Goal: Task Accomplishment & Management: Manage account settings

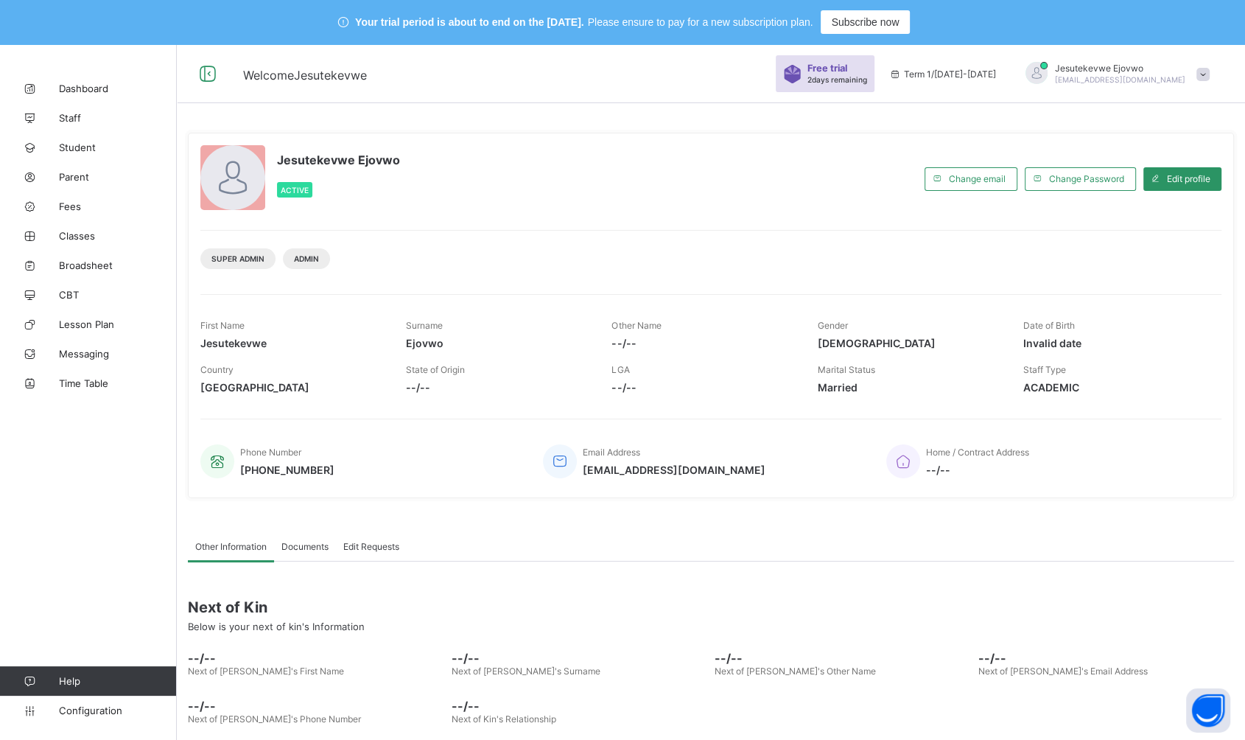
click at [108, 383] on span "Time Table" at bounding box center [118, 383] width 118 height 12
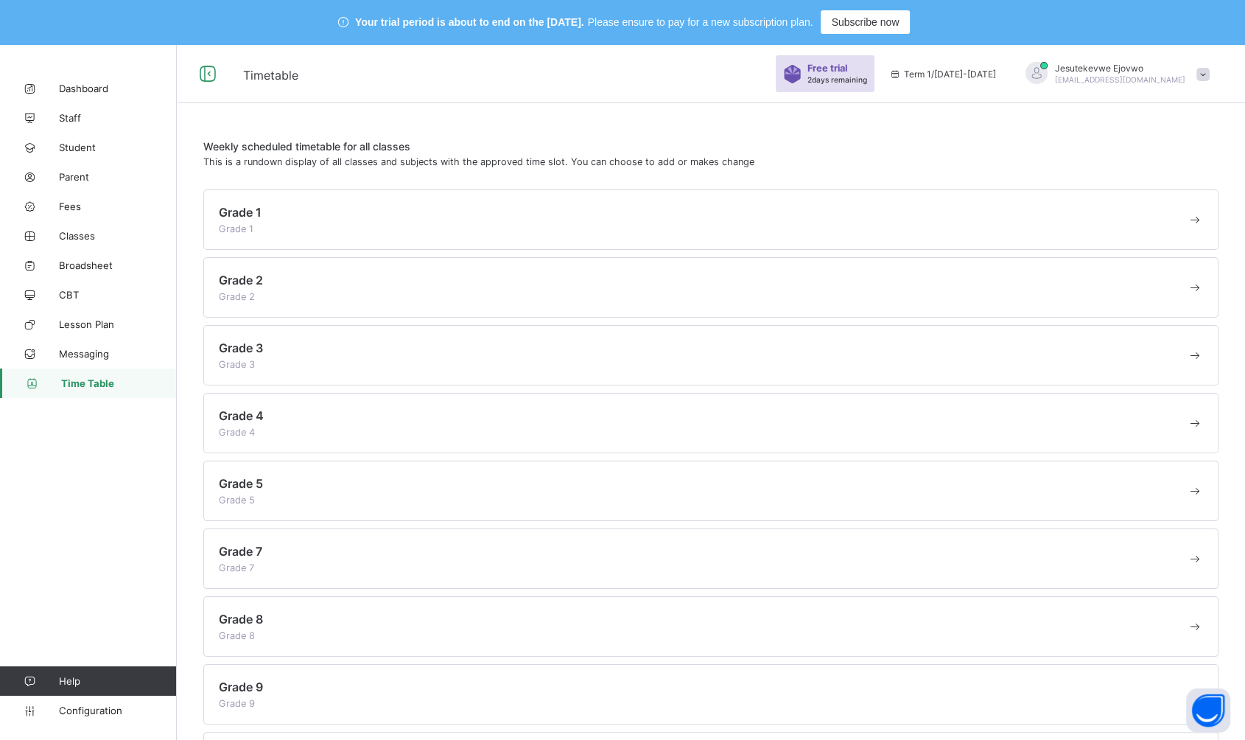
click at [331, 217] on div "Grade 1 Grade 1" at bounding box center [703, 219] width 968 height 29
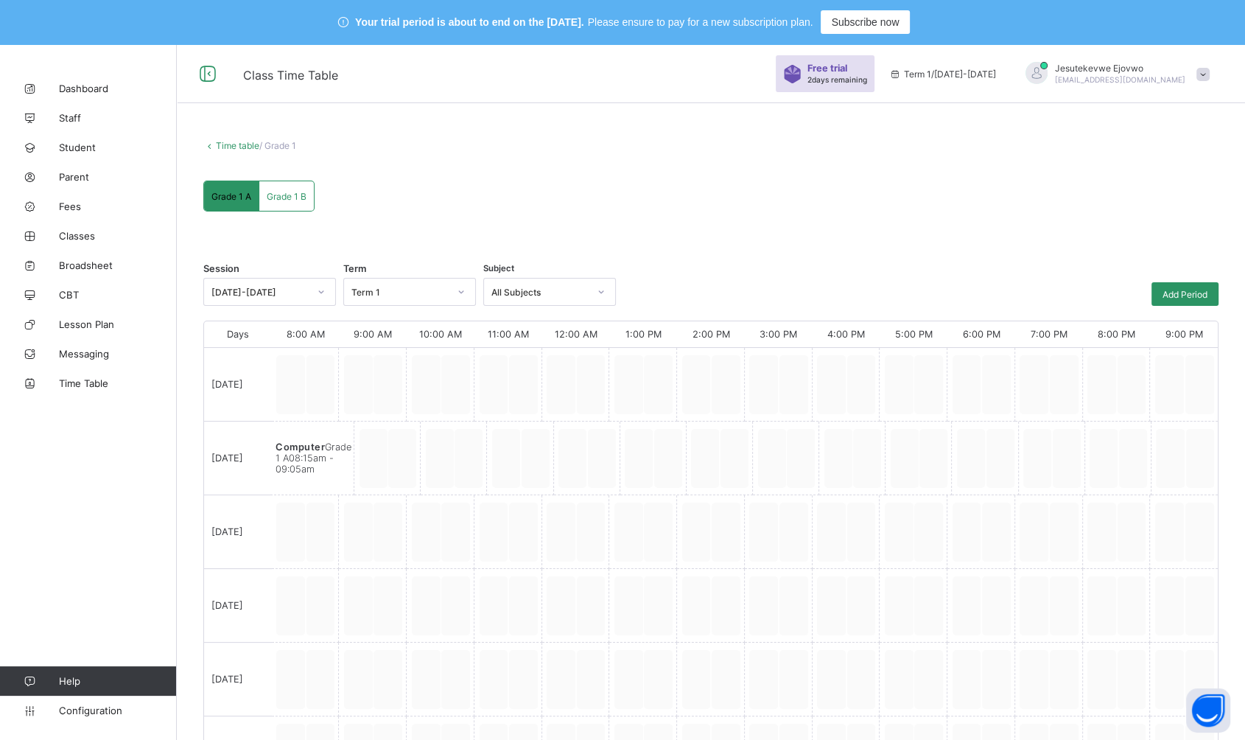
click at [78, 116] on span "Staff" at bounding box center [118, 118] width 118 height 12
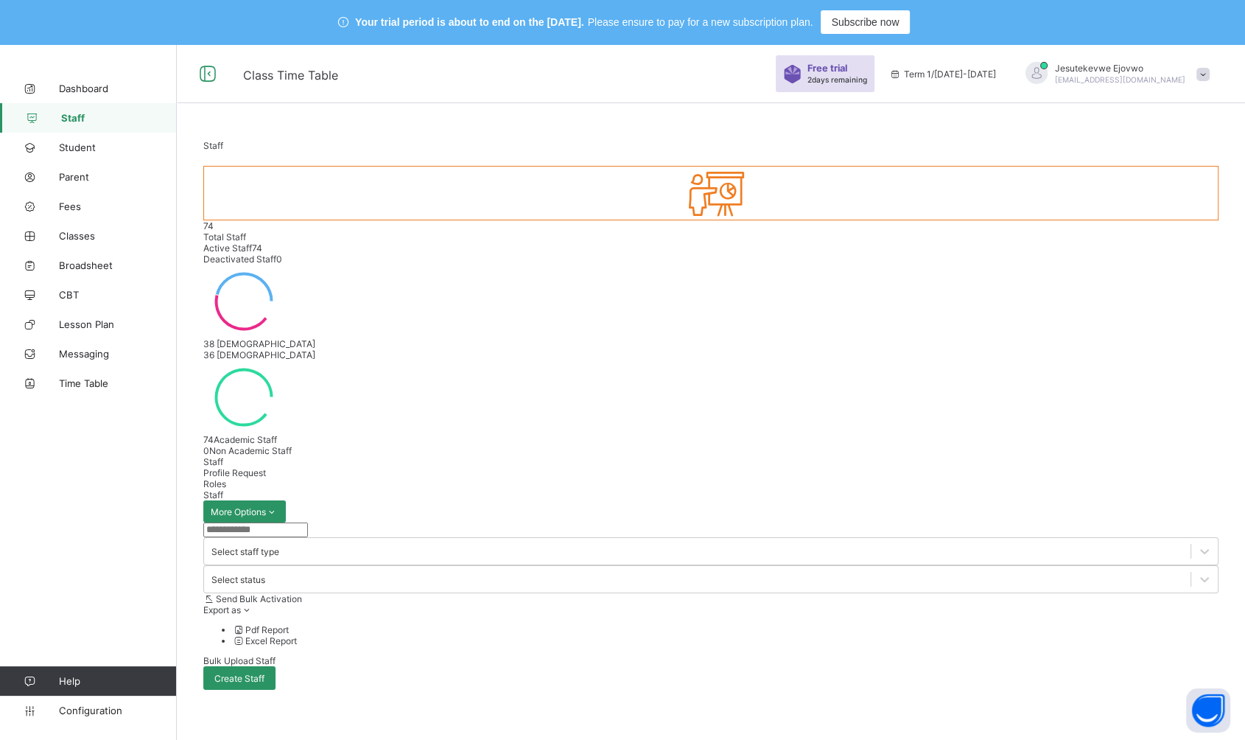
click at [262, 467] on div "Profile Request" at bounding box center [711, 472] width 1016 height 11
click at [78, 110] on link "Staff" at bounding box center [88, 117] width 177 height 29
click at [81, 117] on span "Staff" at bounding box center [119, 118] width 116 height 12
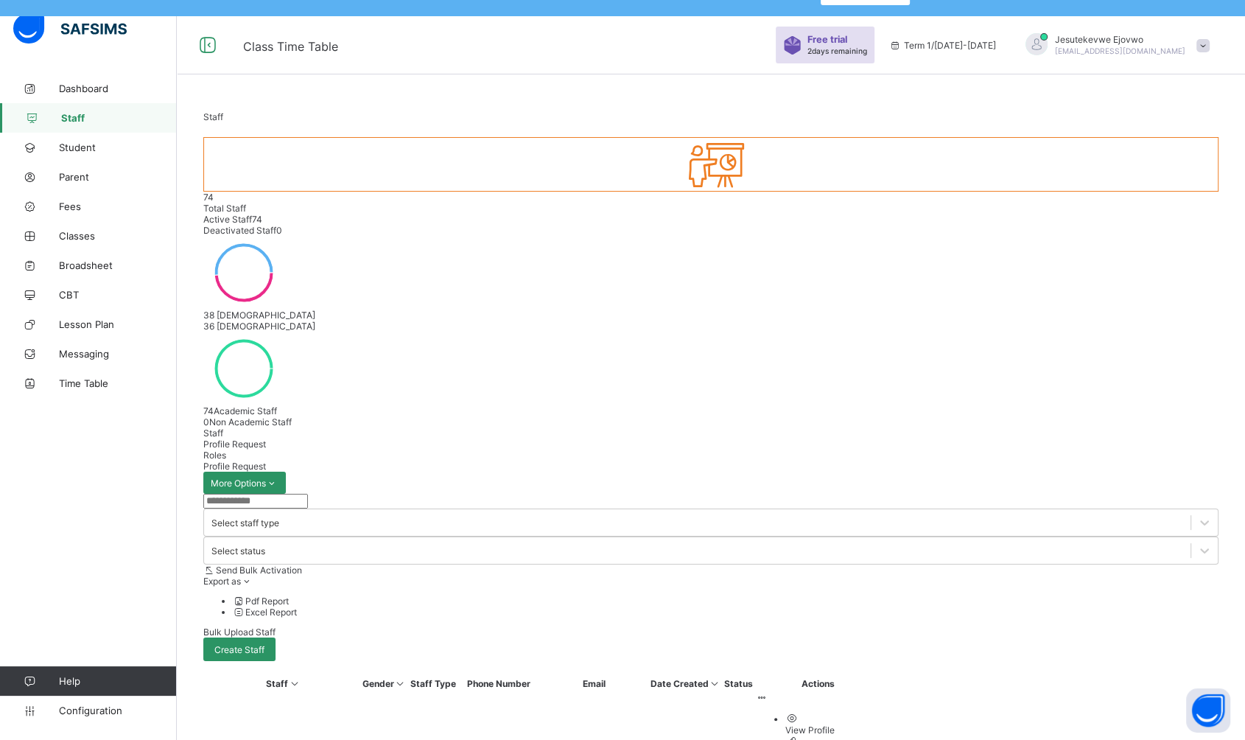
scroll to position [44, 0]
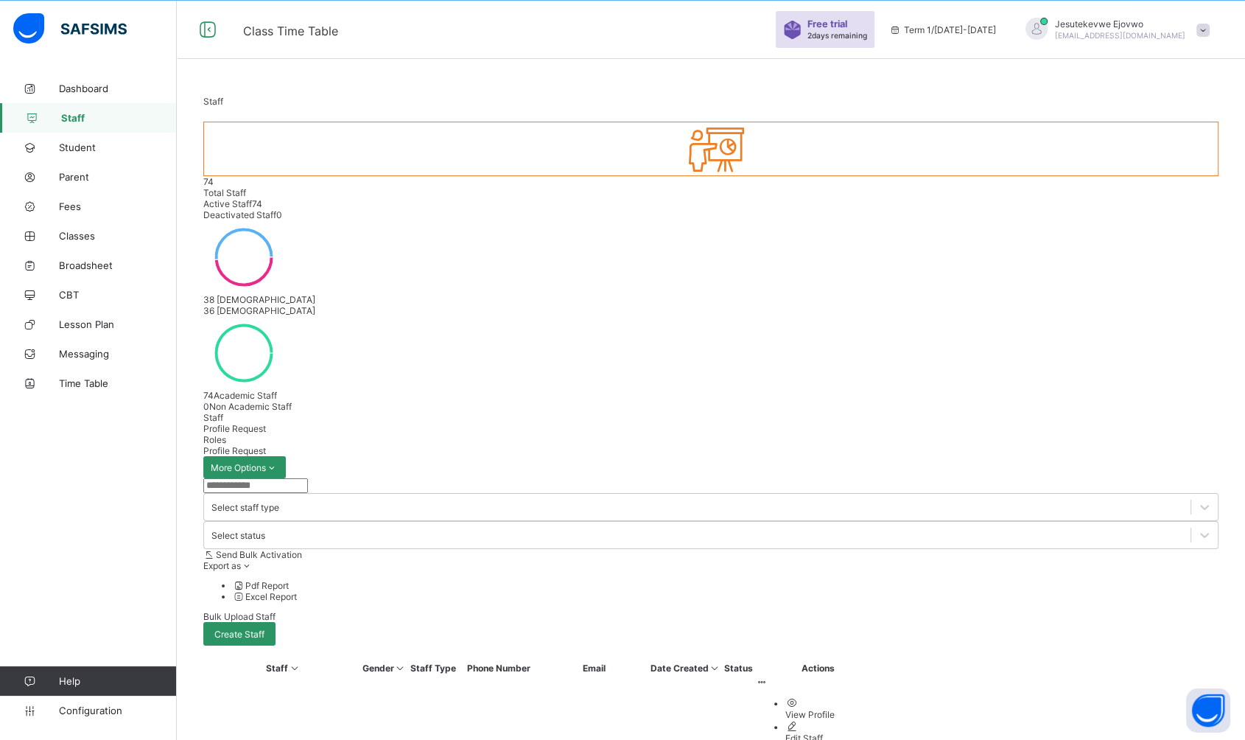
click at [226, 434] on span "Roles" at bounding box center [214, 439] width 23 height 11
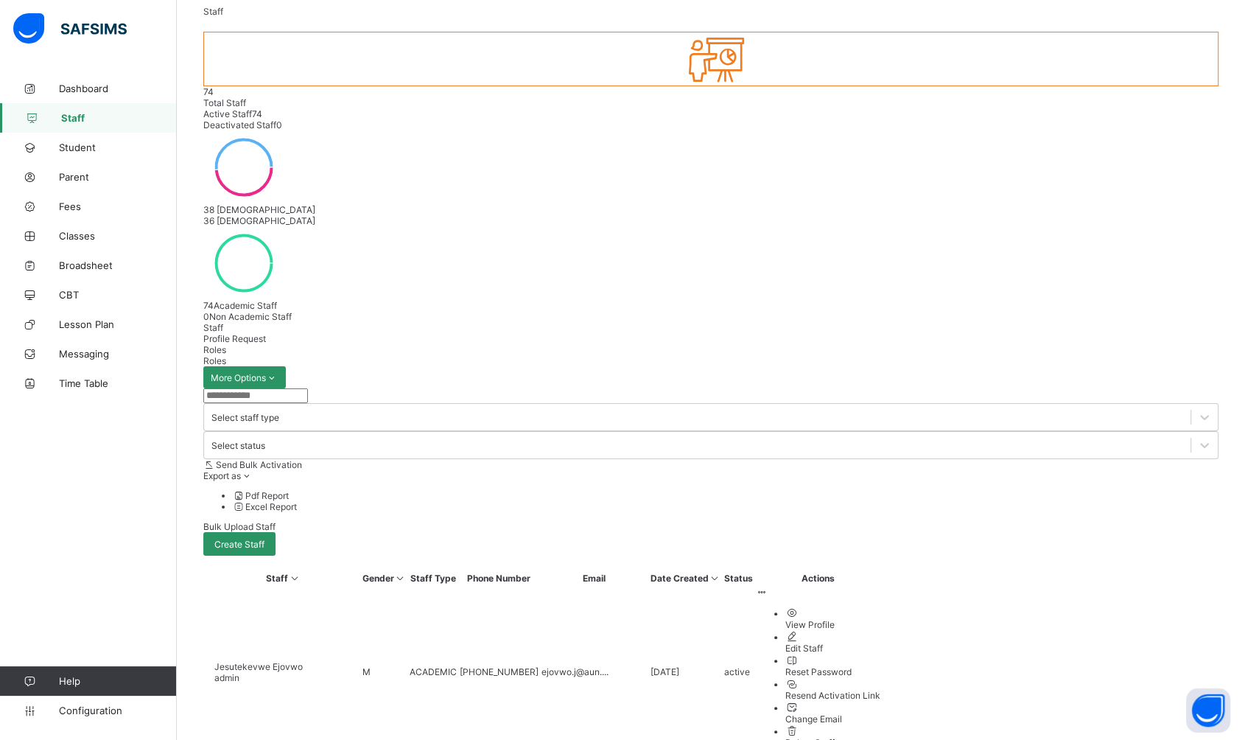
scroll to position [137, 0]
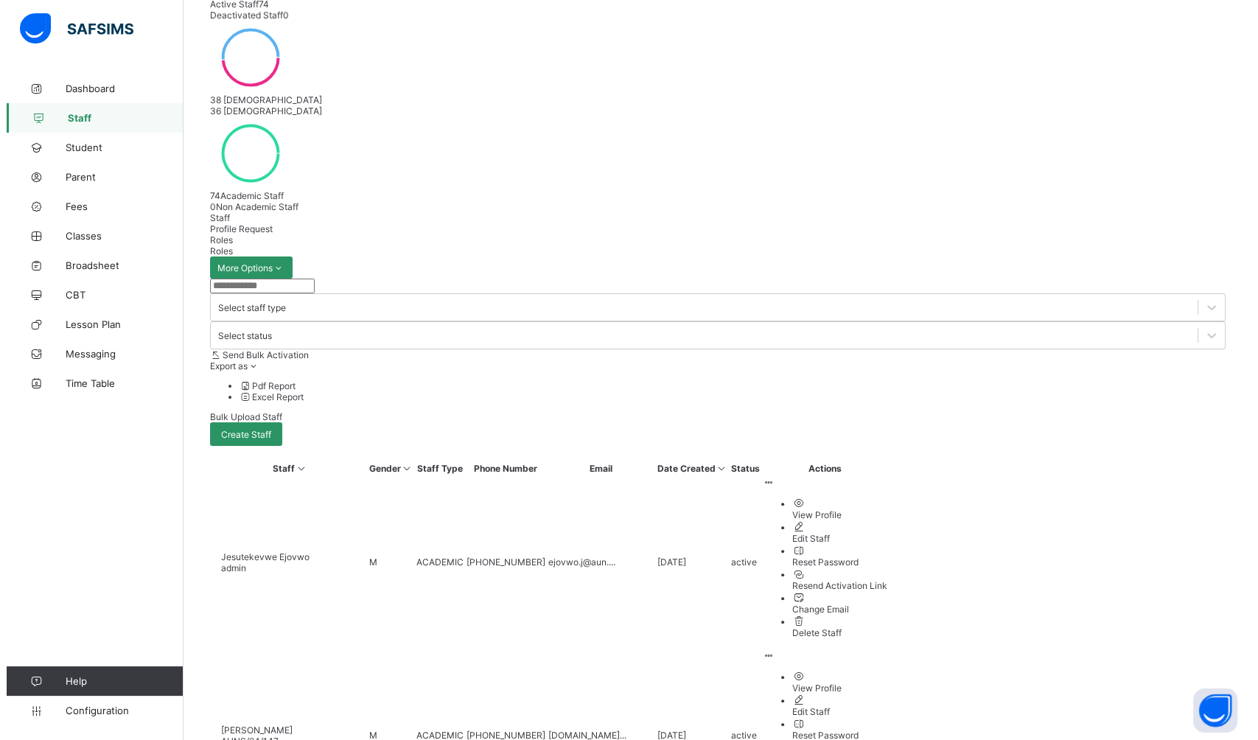
scroll to position [251, 0]
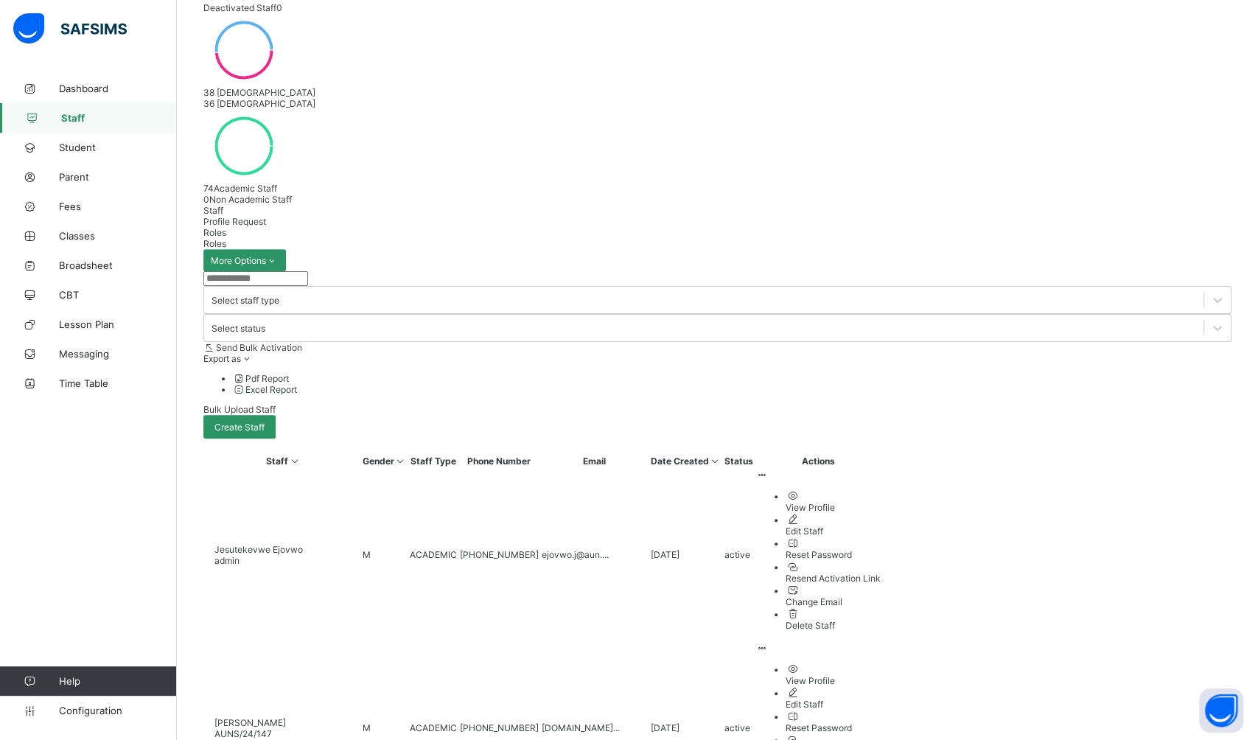
drag, startPoint x: 512, startPoint y: 292, endPoint x: 472, endPoint y: 292, distance: 40.5
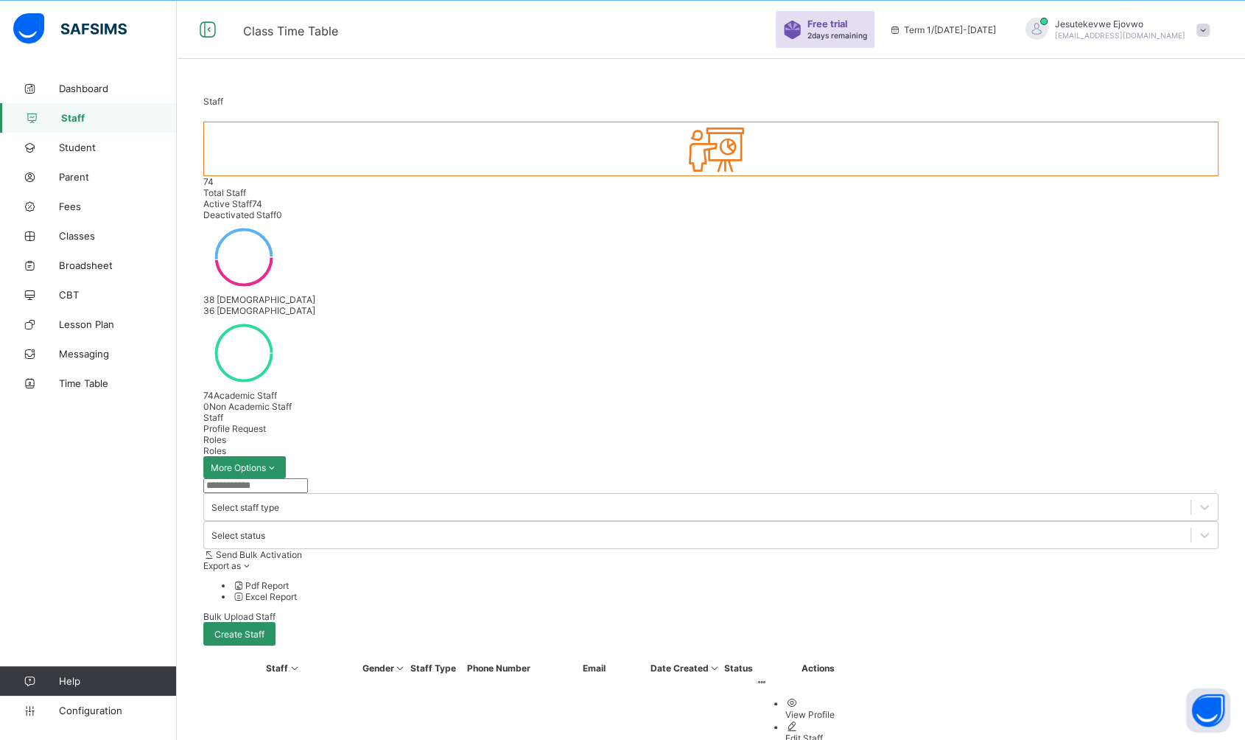
scroll to position [195, 0]
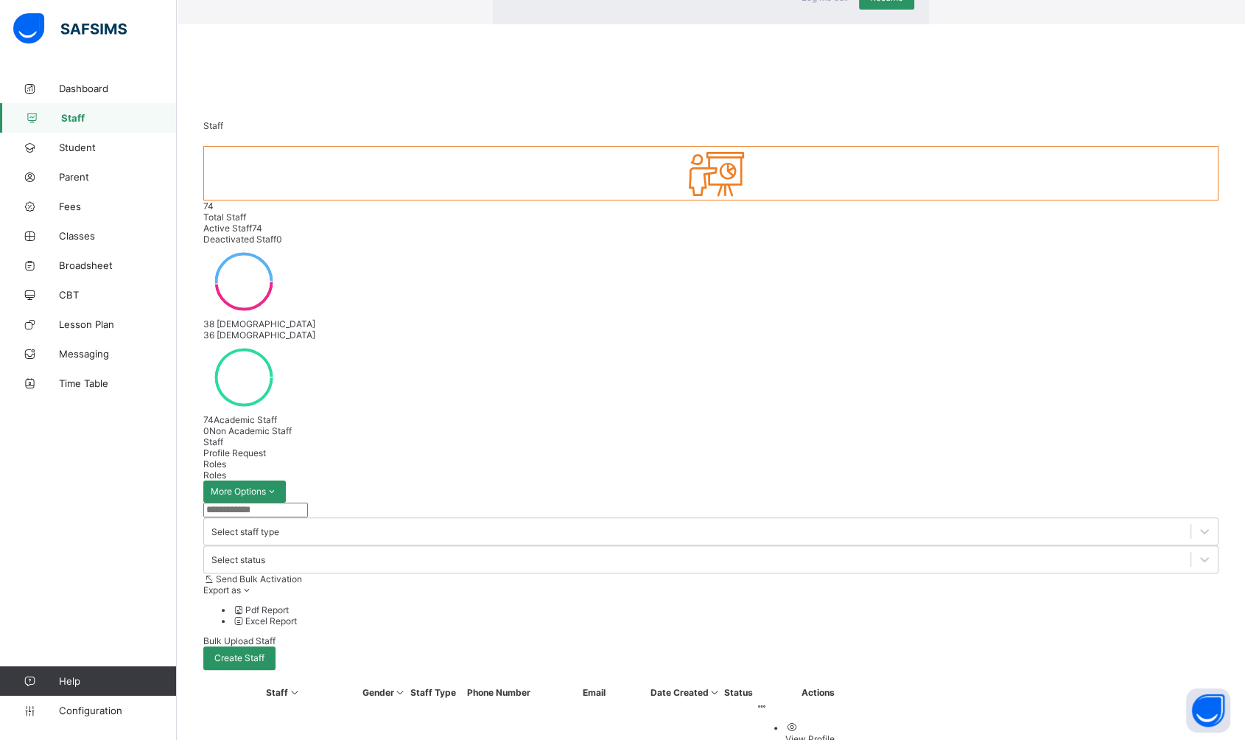
drag, startPoint x: 806, startPoint y: 434, endPoint x: 797, endPoint y: 434, distance: 9.6
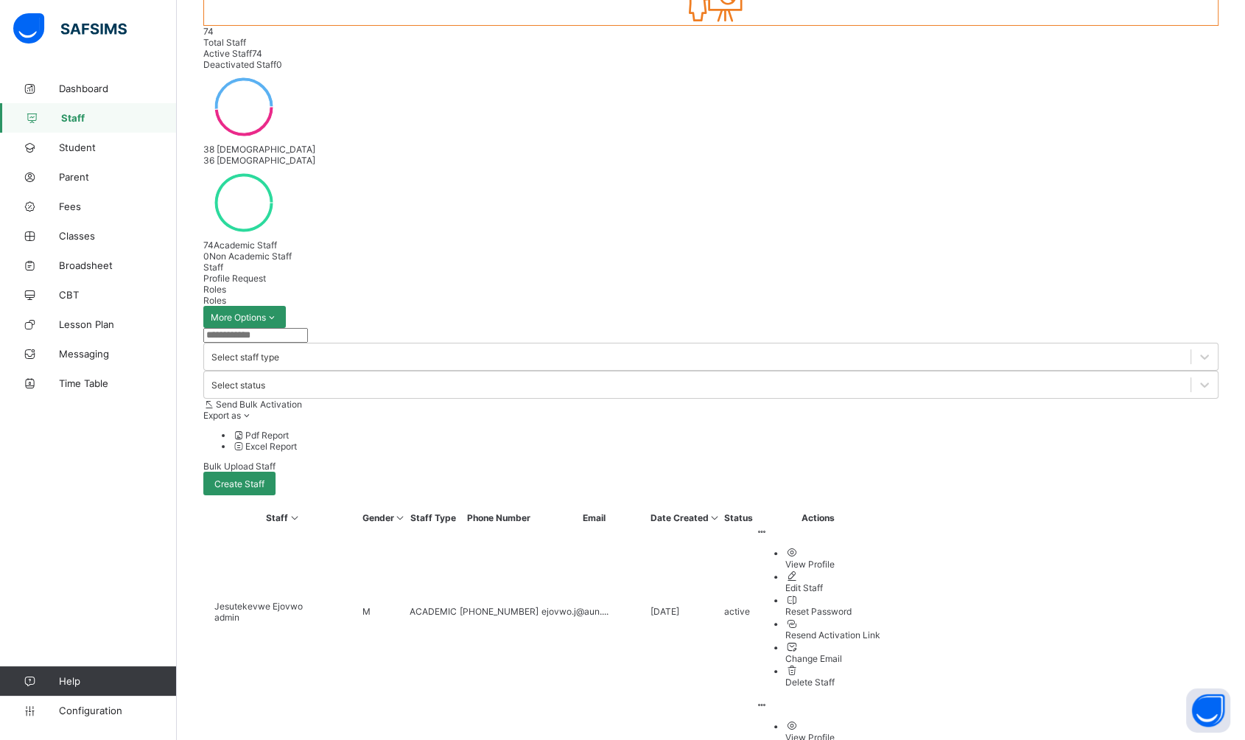
click at [82, 237] on span "Classes" at bounding box center [118, 236] width 118 height 12
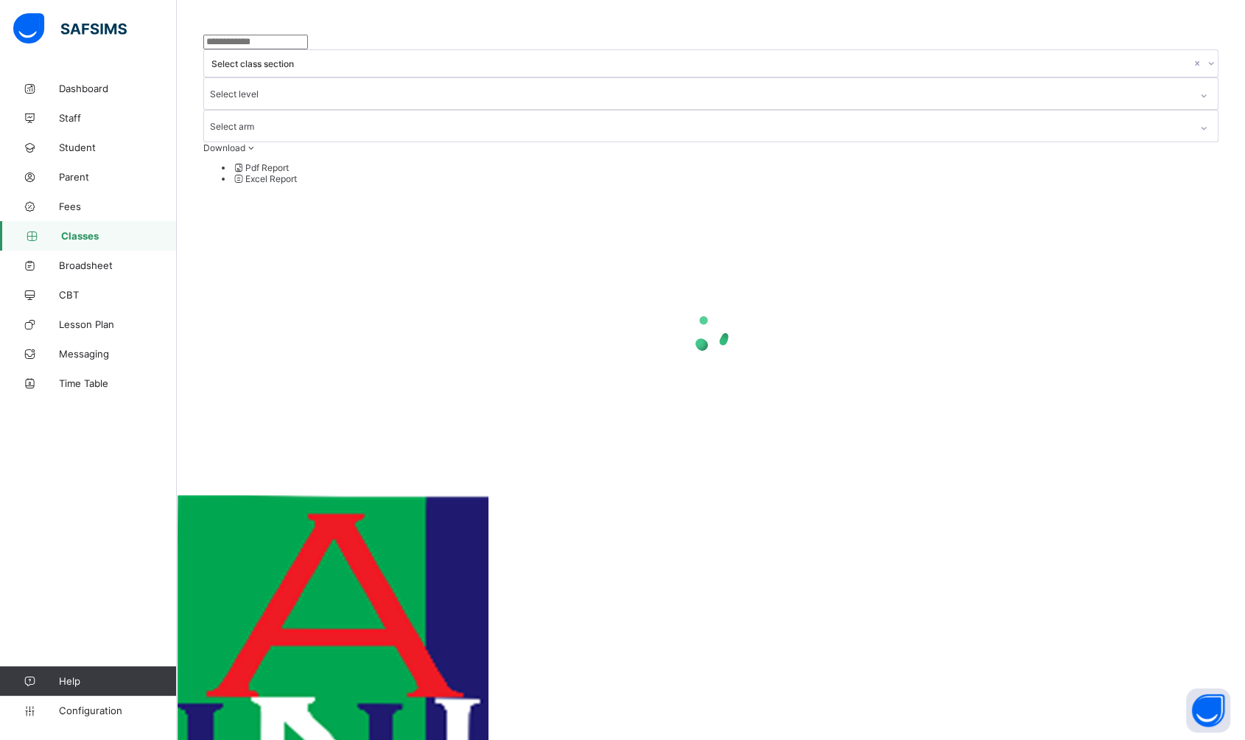
scroll to position [44, 0]
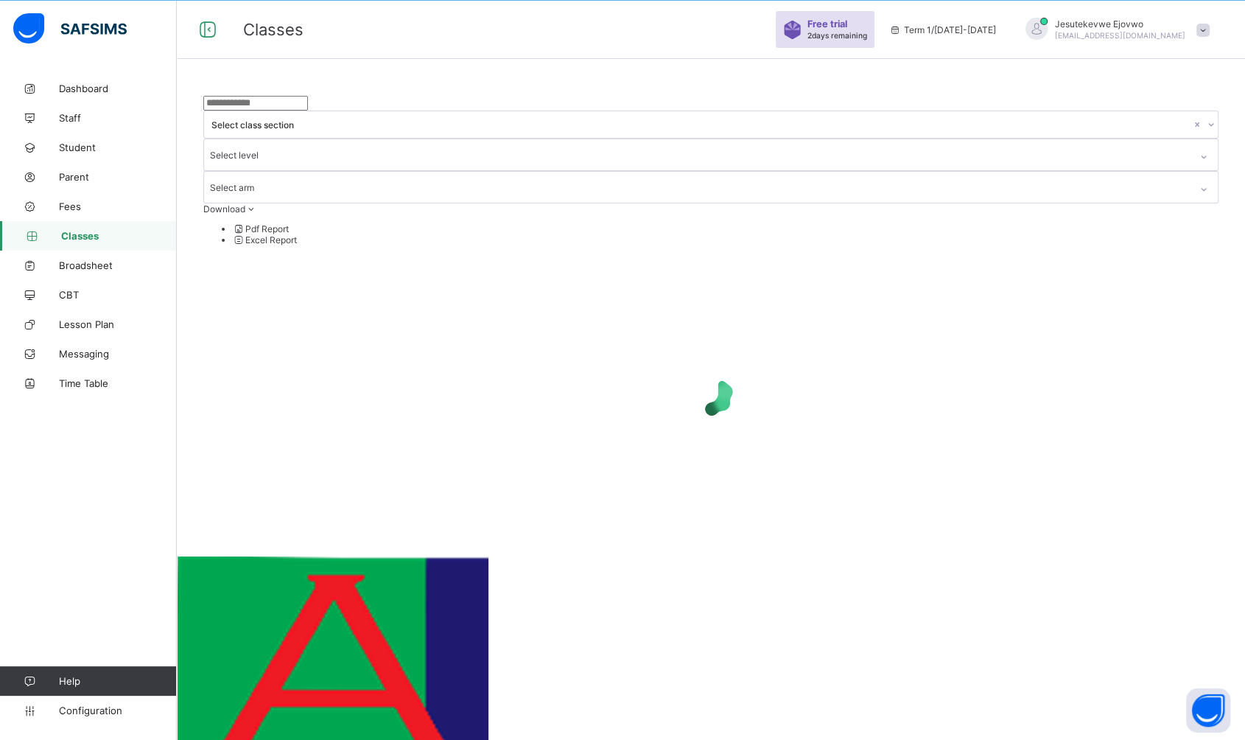
click at [88, 716] on span "Configuration" at bounding box center [117, 711] width 117 height 12
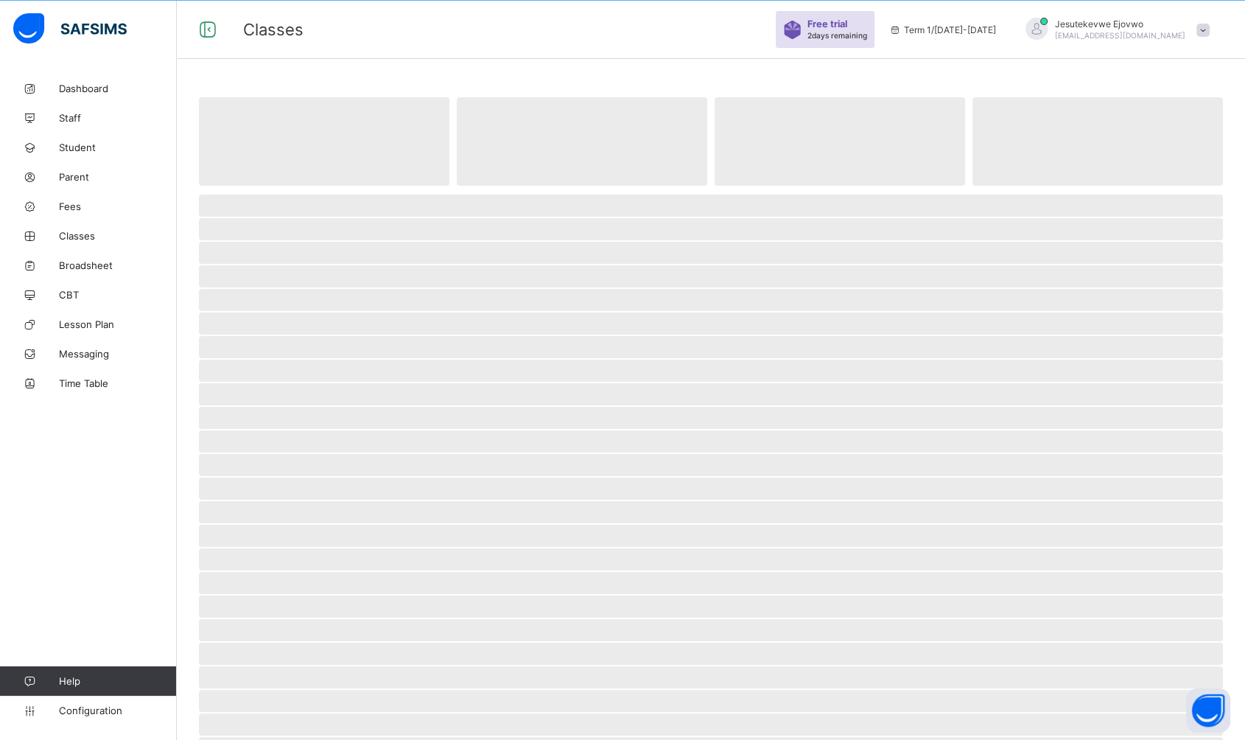
click at [80, 233] on span "Classes" at bounding box center [118, 236] width 118 height 12
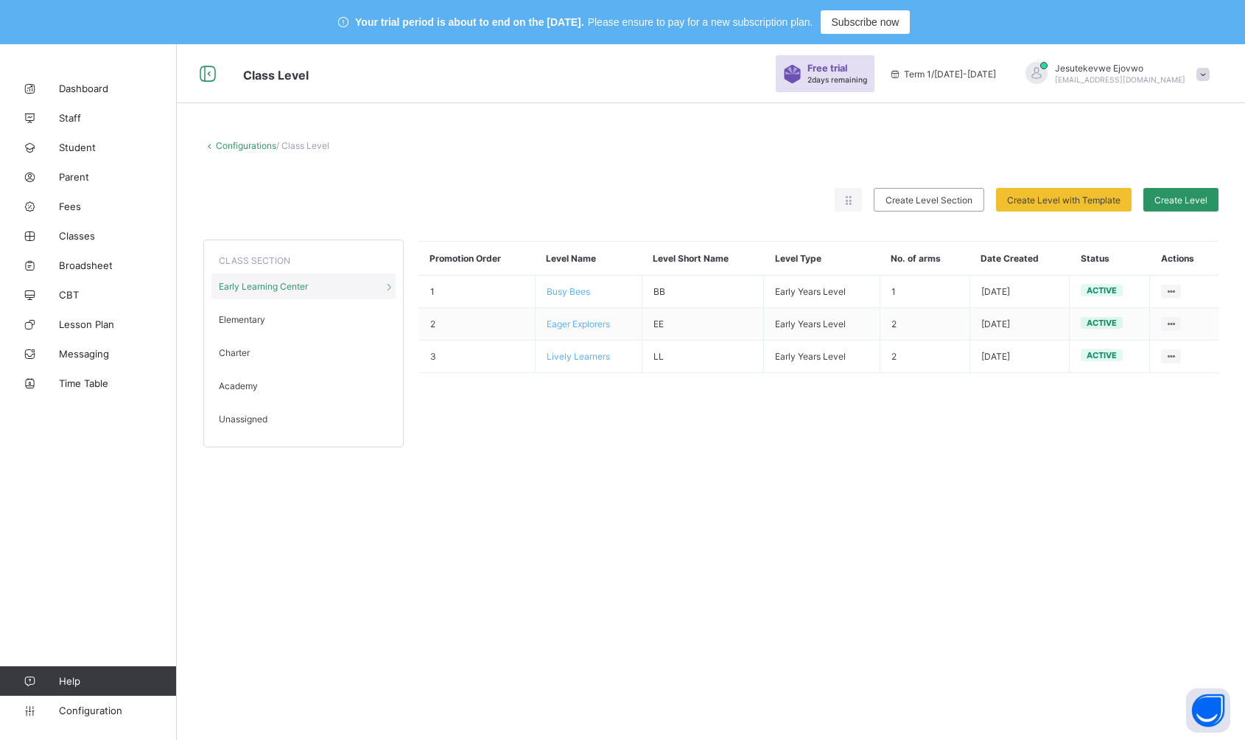
scroll to position [44, 0]
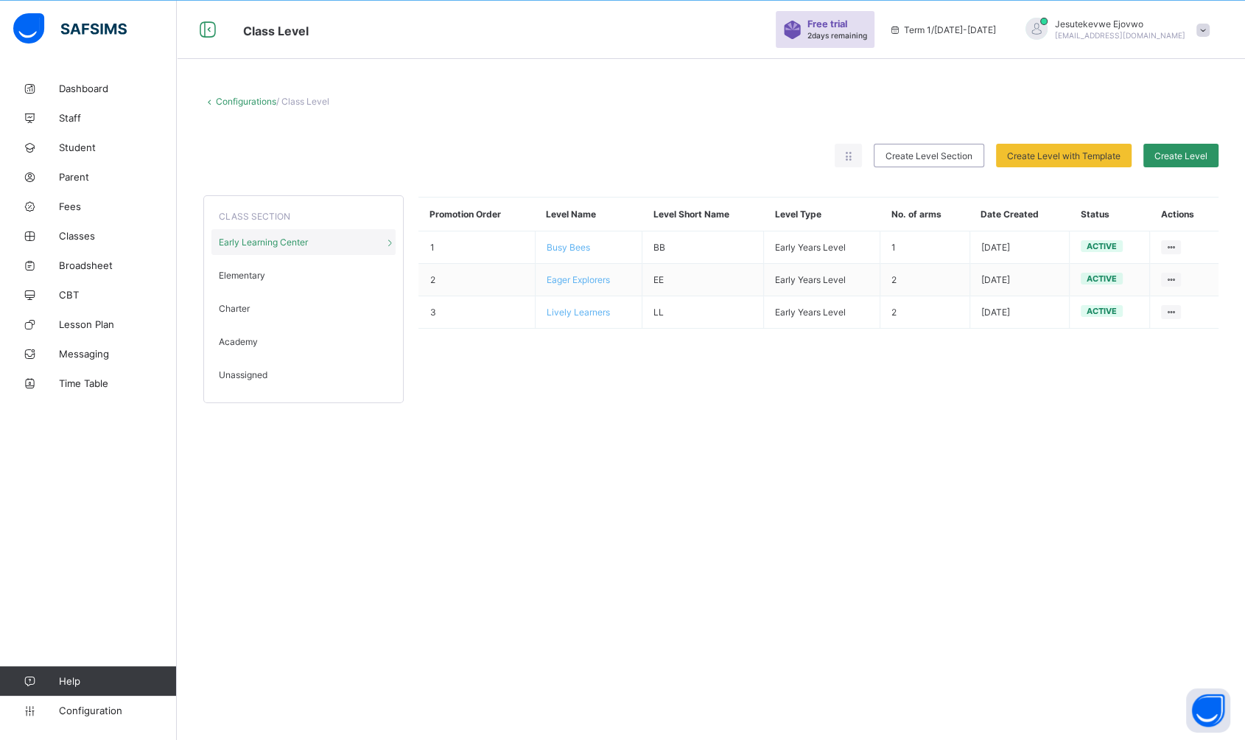
click at [242, 299] on div "Charter" at bounding box center [304, 309] width 184 height 26
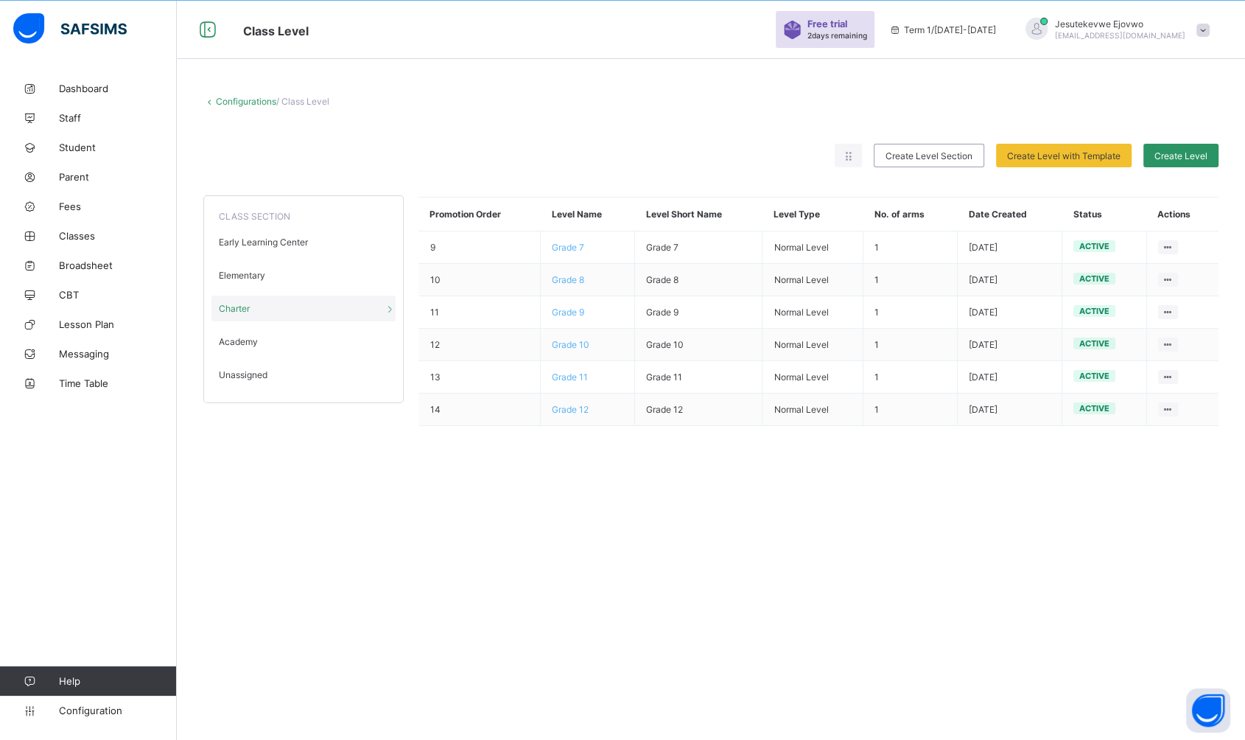
click at [573, 276] on span "Grade 8" at bounding box center [568, 279] width 32 height 11
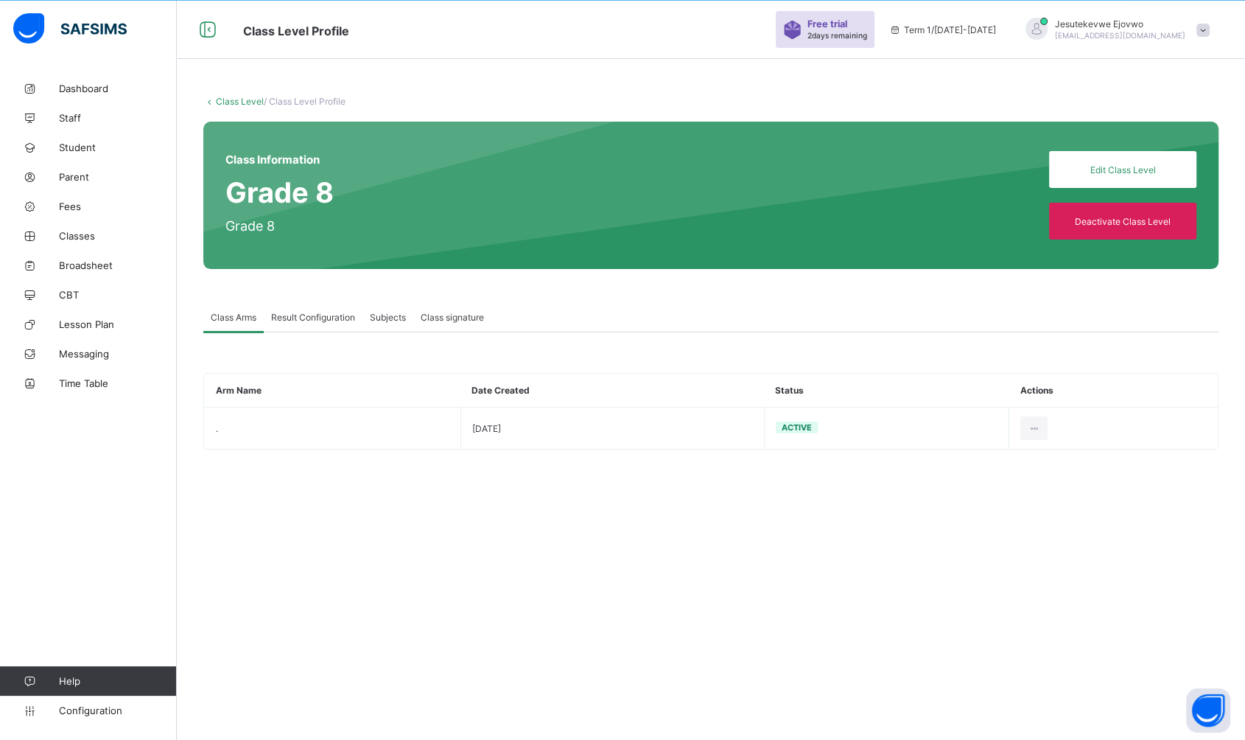
click at [389, 314] on span "Subjects" at bounding box center [388, 317] width 36 height 11
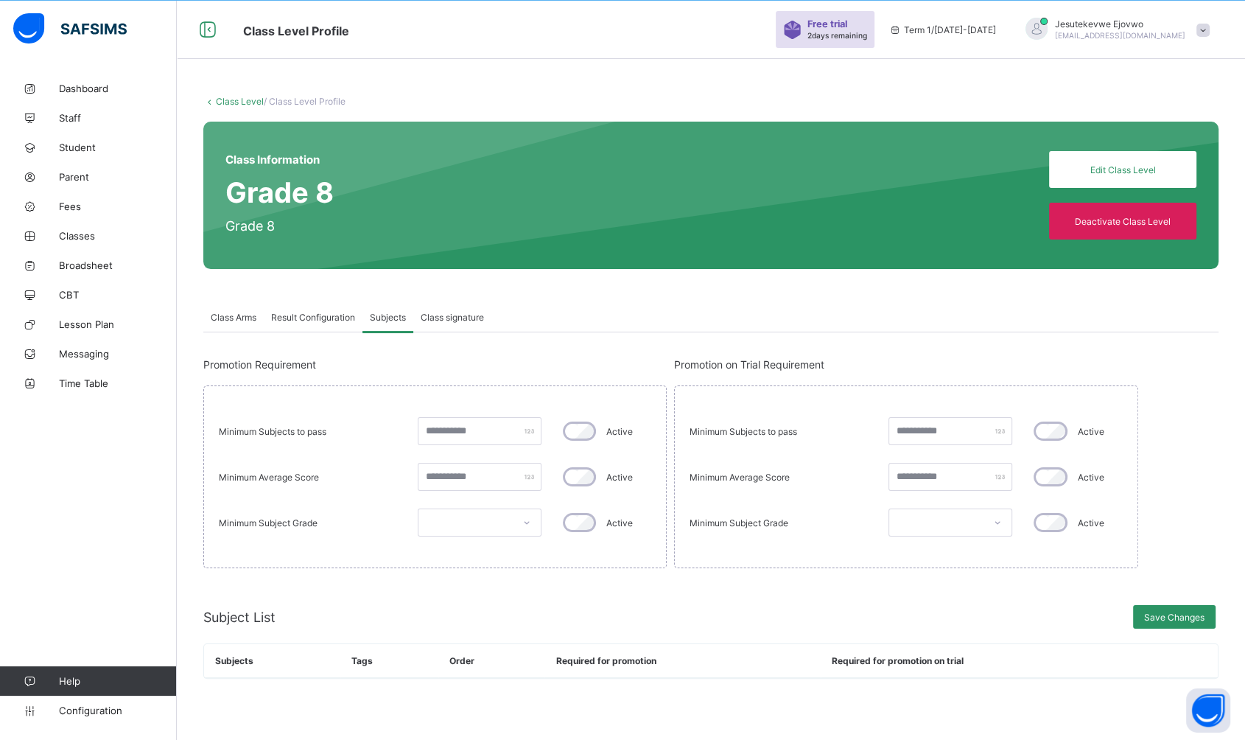
type input "*"
type input "**"
type input "*"
type input "**"
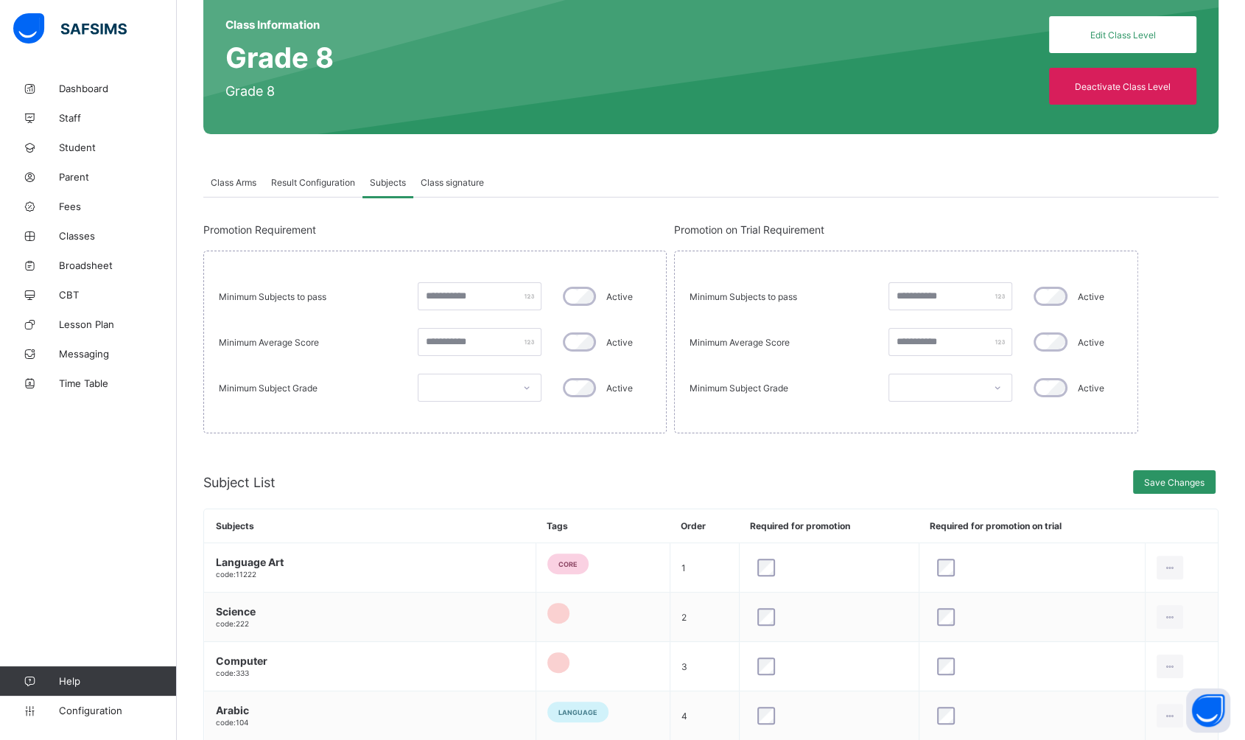
scroll to position [151, 0]
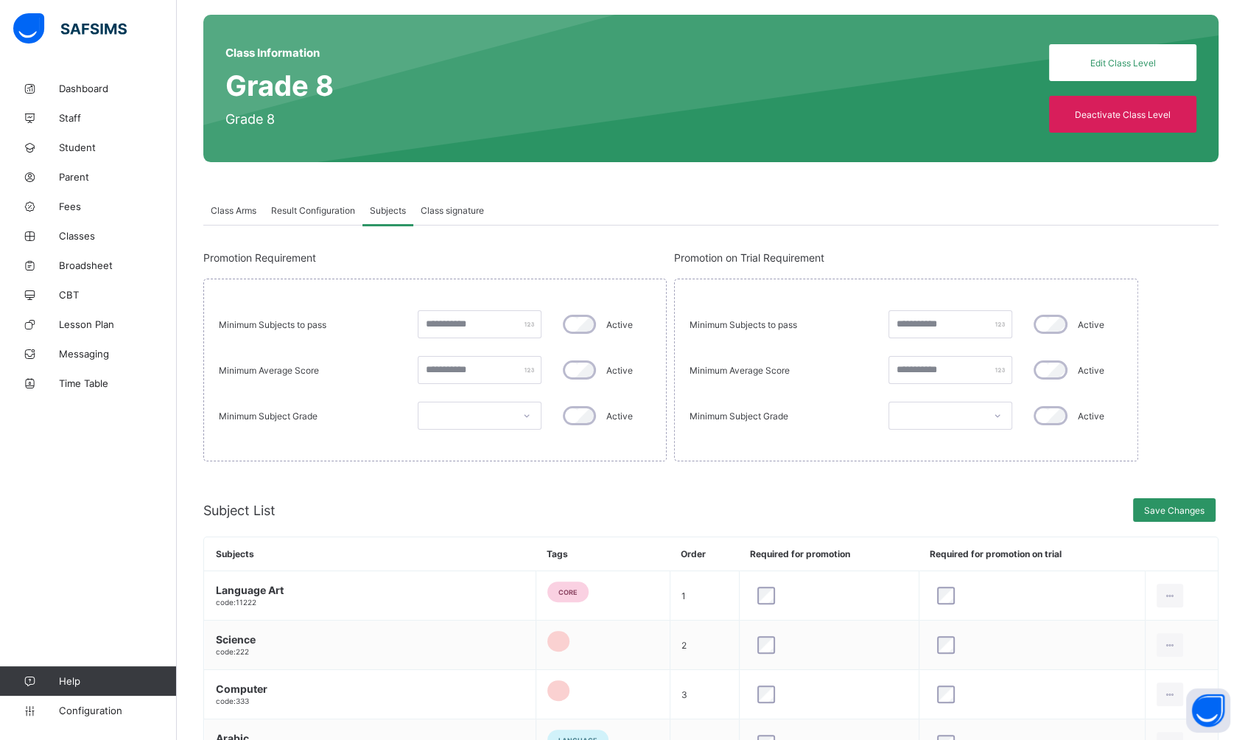
click at [301, 212] on span "Result Configuration" at bounding box center [313, 210] width 84 height 11
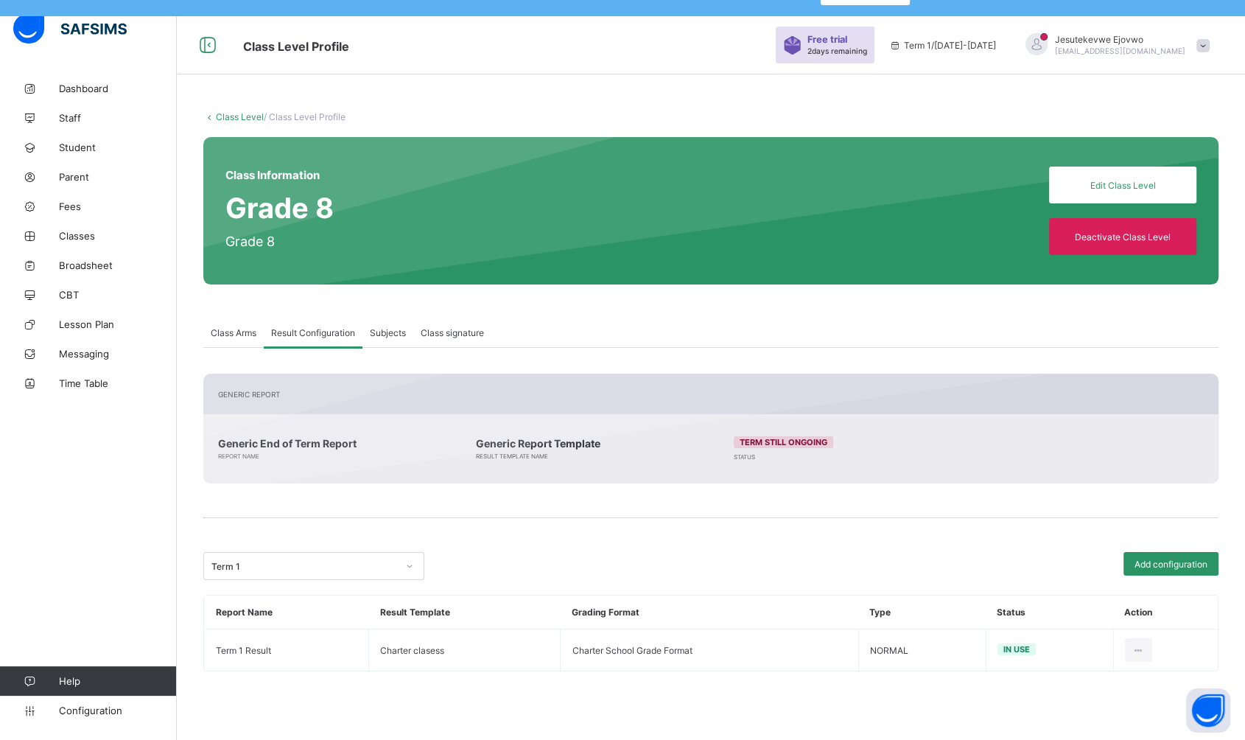
scroll to position [44, 0]
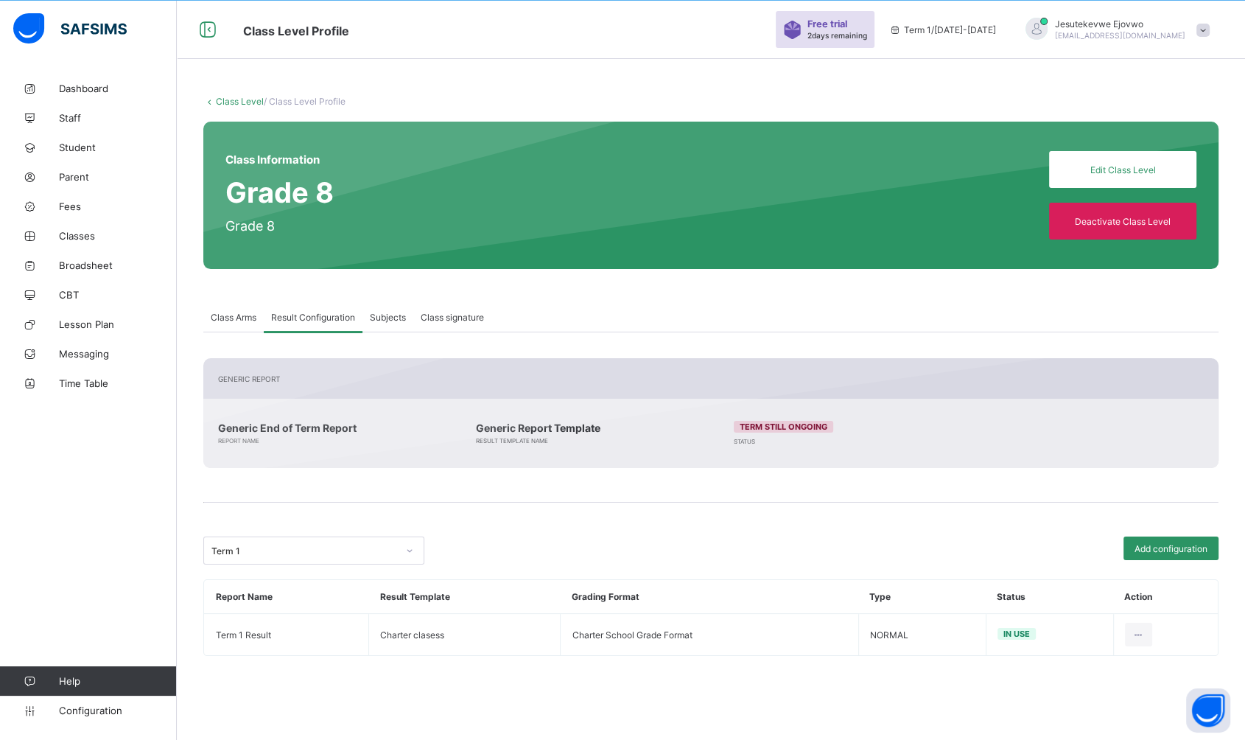
click at [75, 236] on span "Classes" at bounding box center [118, 236] width 118 height 12
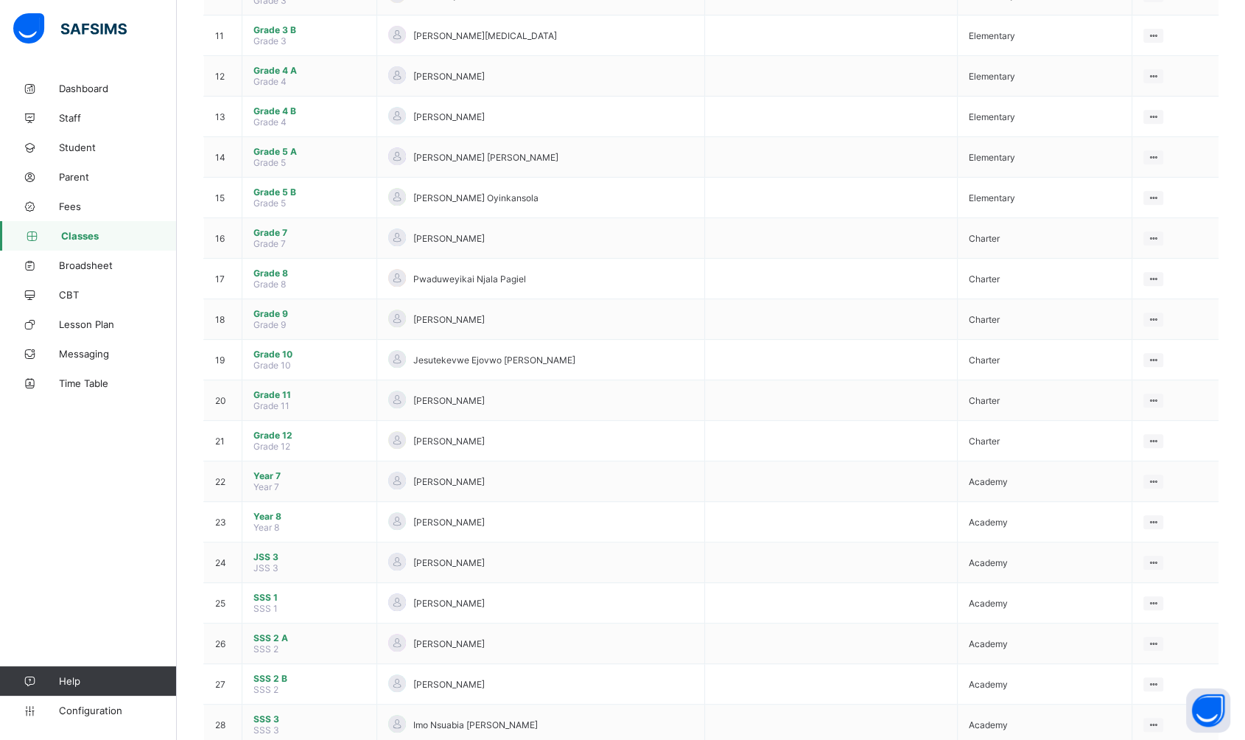
scroll to position [693, 0]
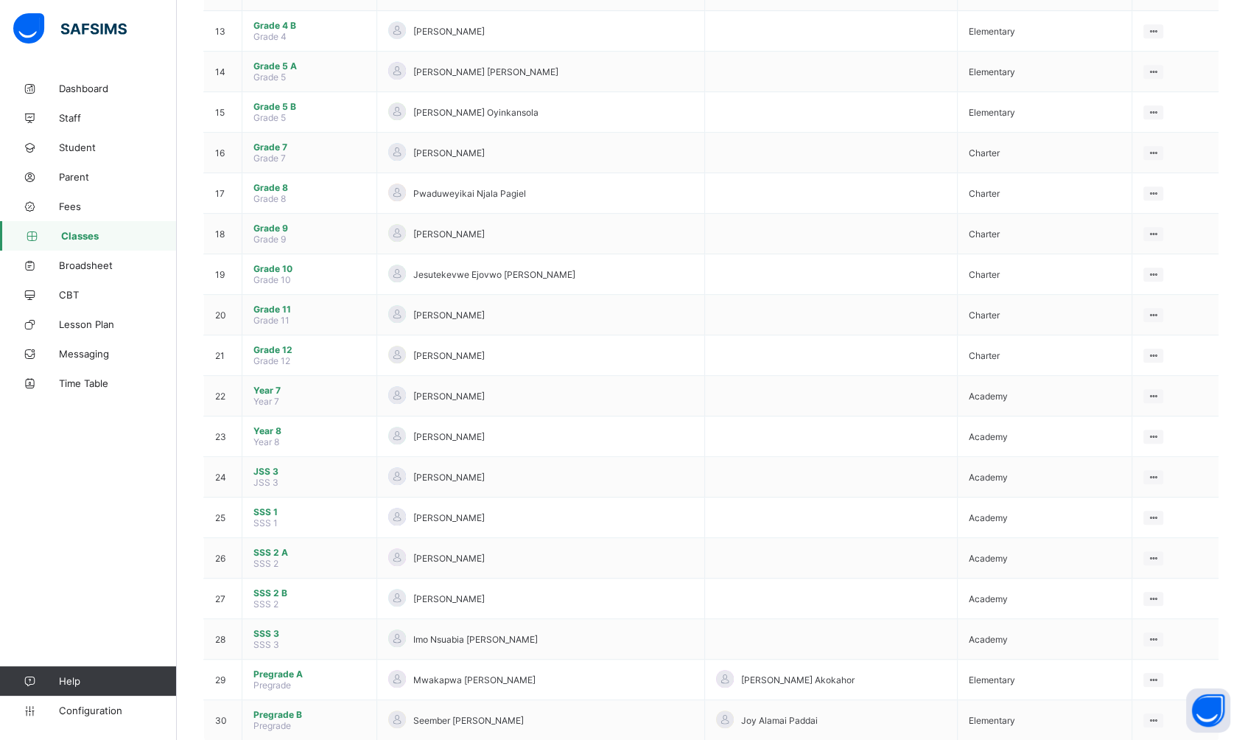
click at [264, 182] on span "Grade 8" at bounding box center [310, 187] width 112 height 11
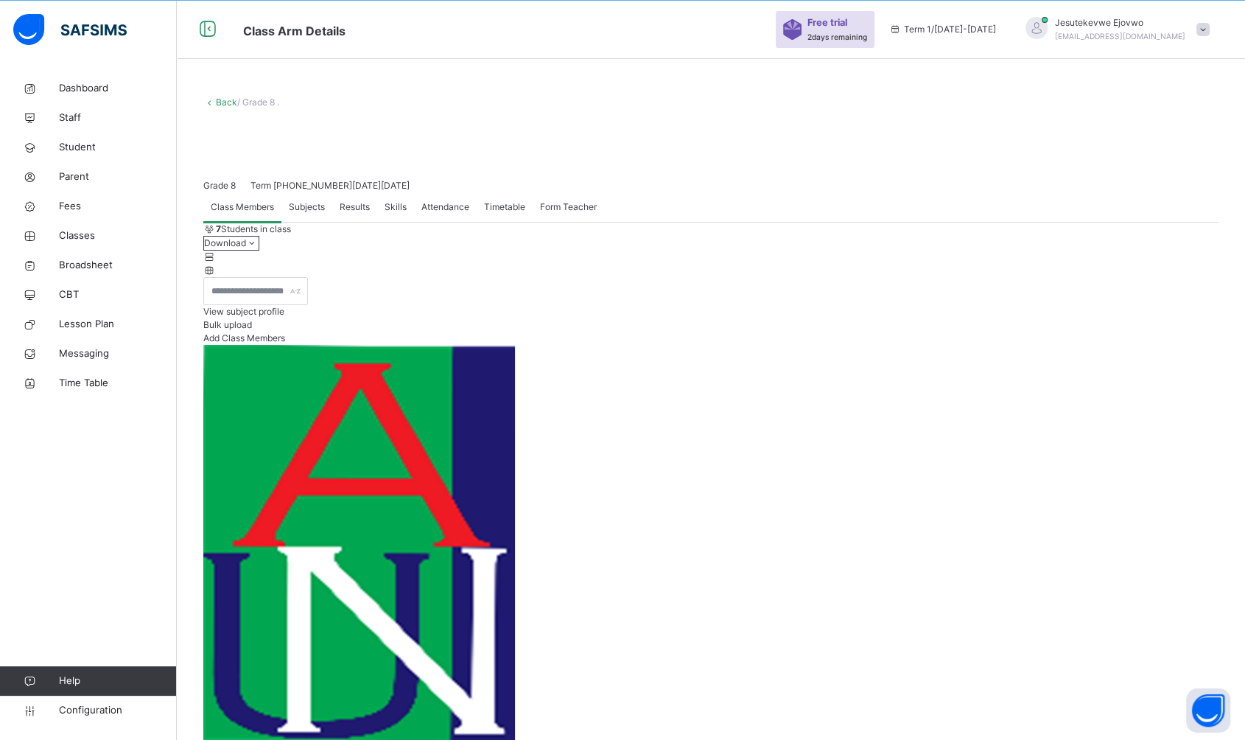
scroll to position [212, 0]
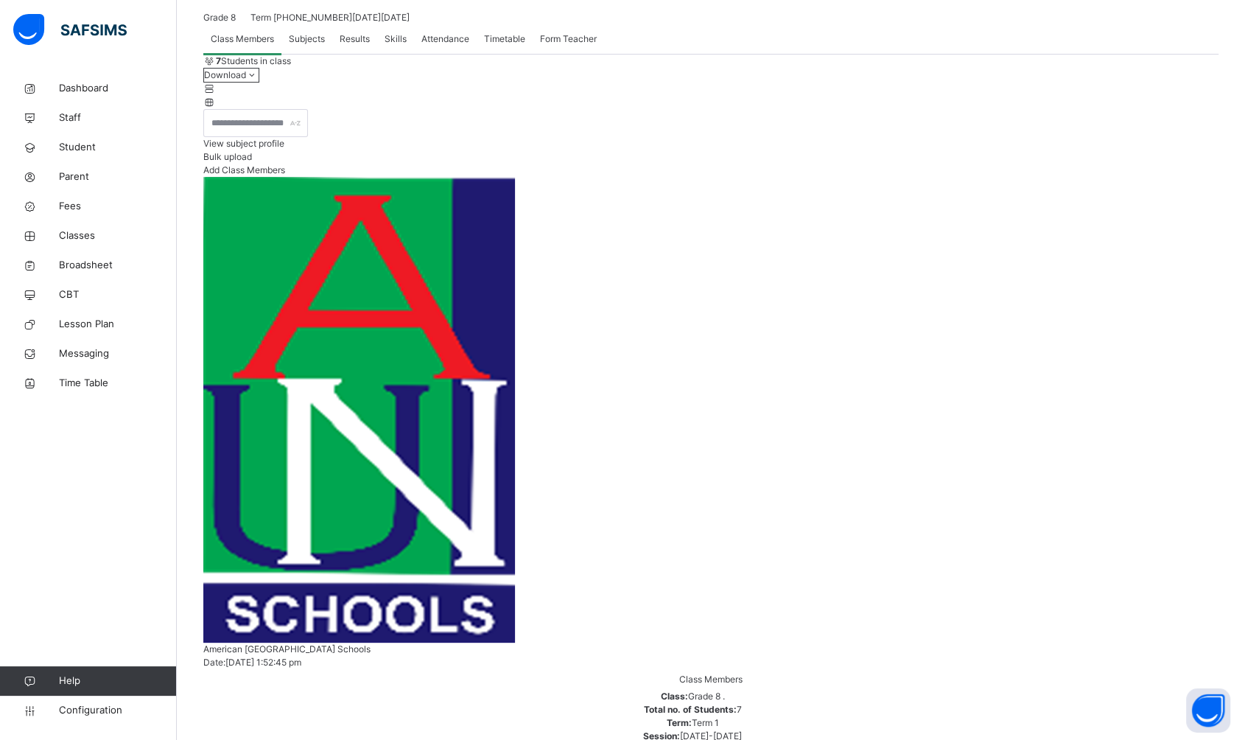
click at [284, 149] on span "View subject profile" at bounding box center [243, 143] width 81 height 11
